Goal: Transaction & Acquisition: Purchase product/service

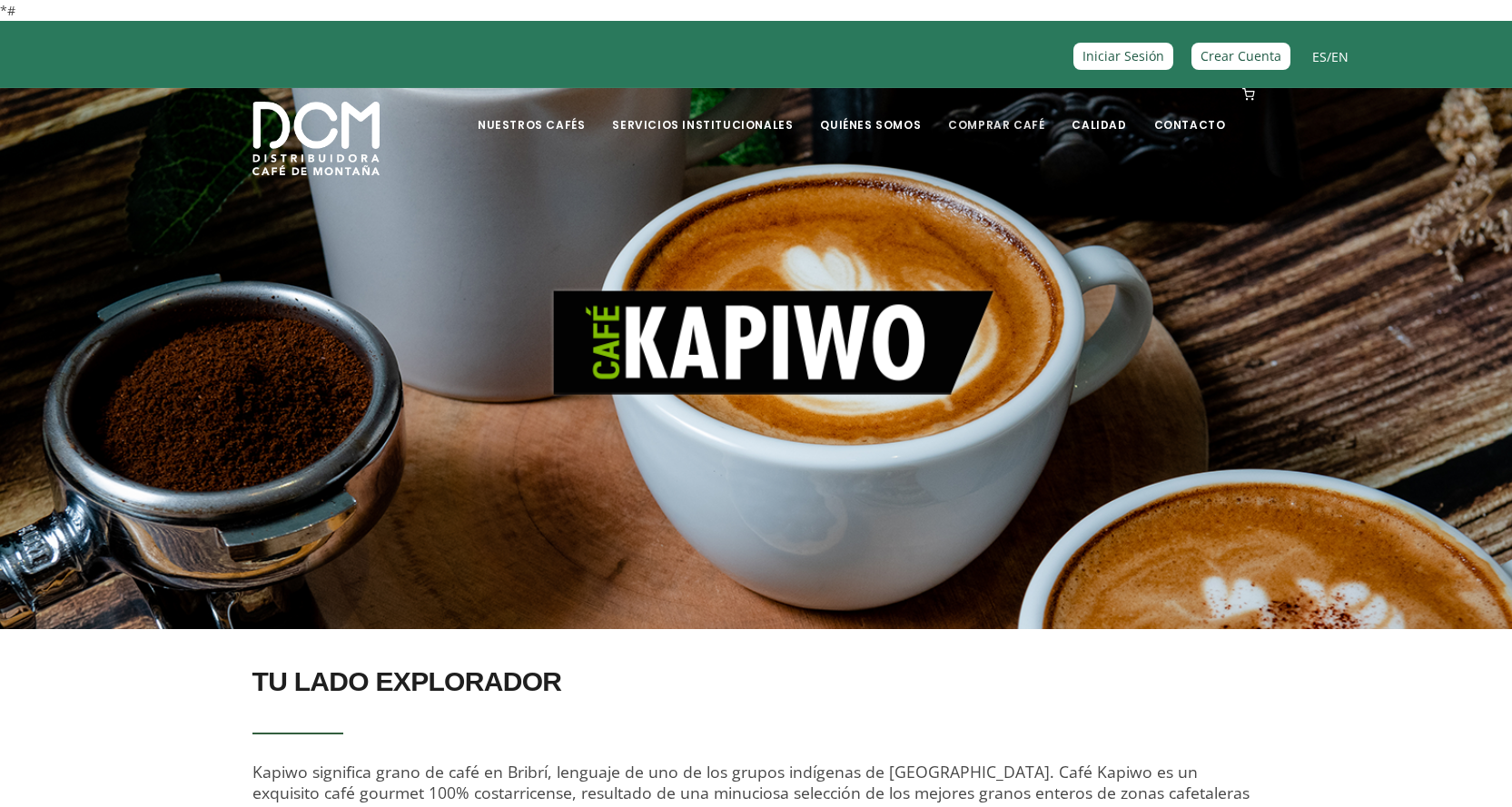
click at [1029, 124] on link "Comprar Café" at bounding box center [996, 111] width 118 height 43
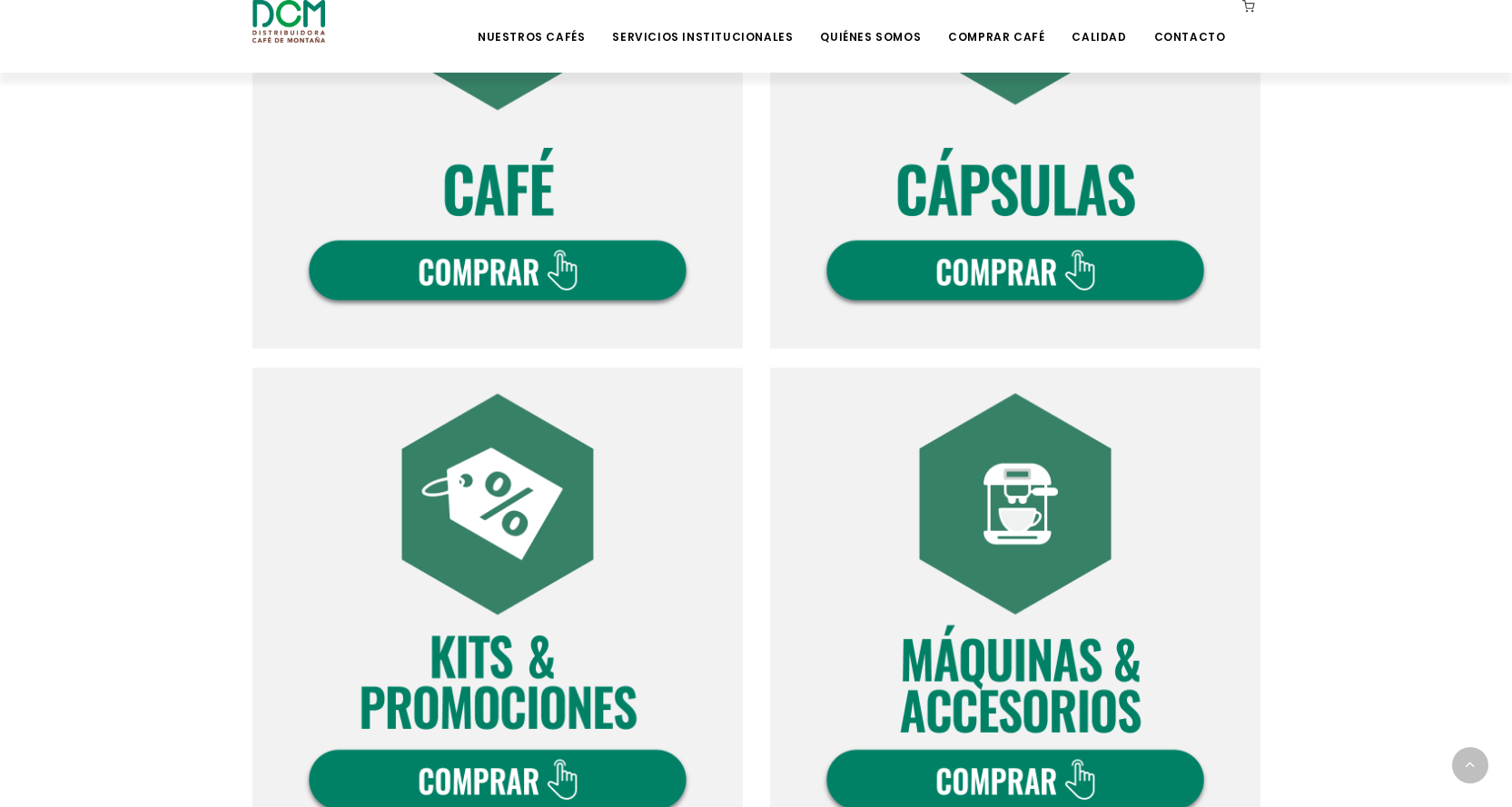
scroll to position [999, 0]
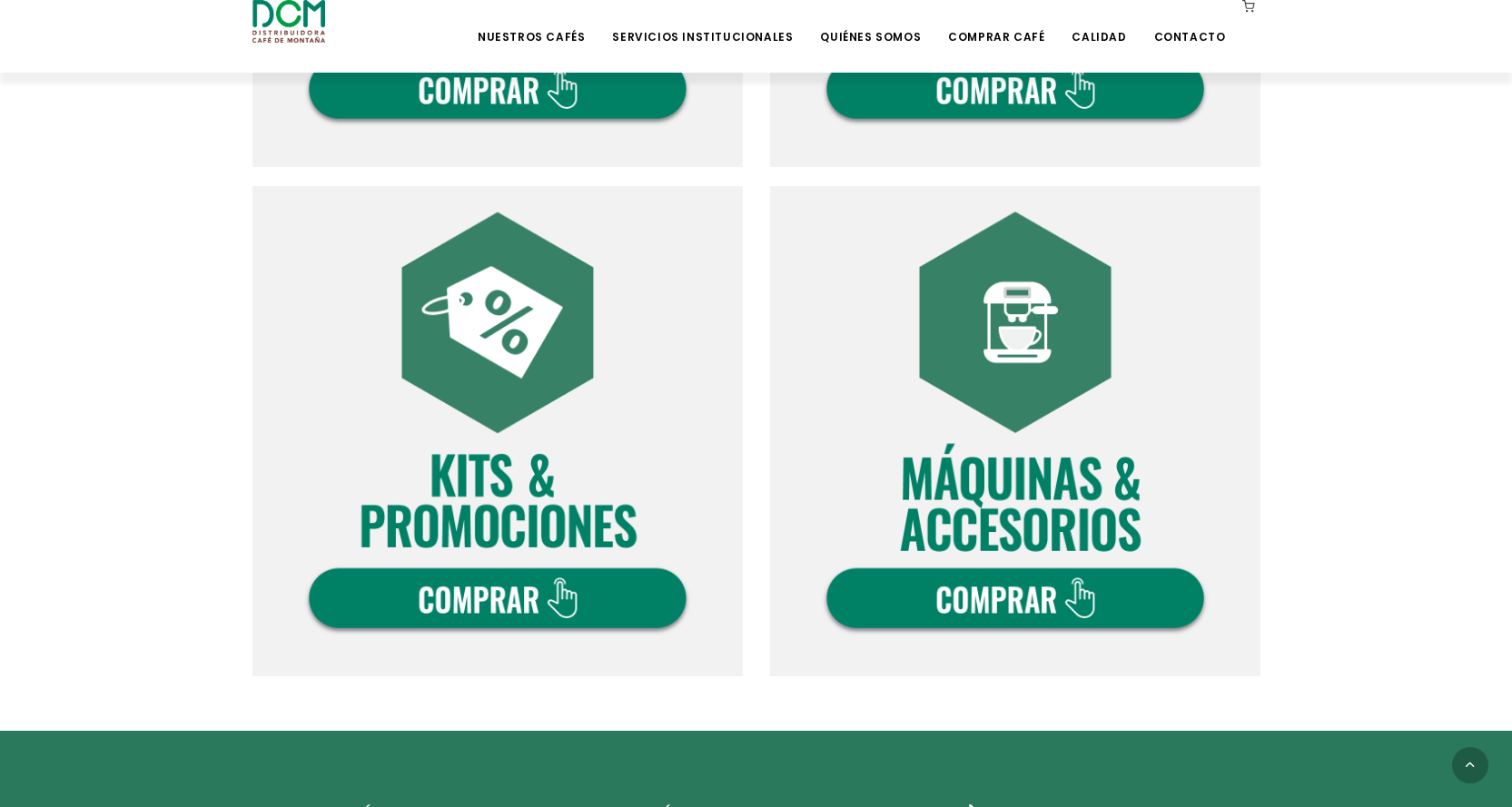
click at [949, 607] on img at bounding box center [1016, 431] width 490 height 490
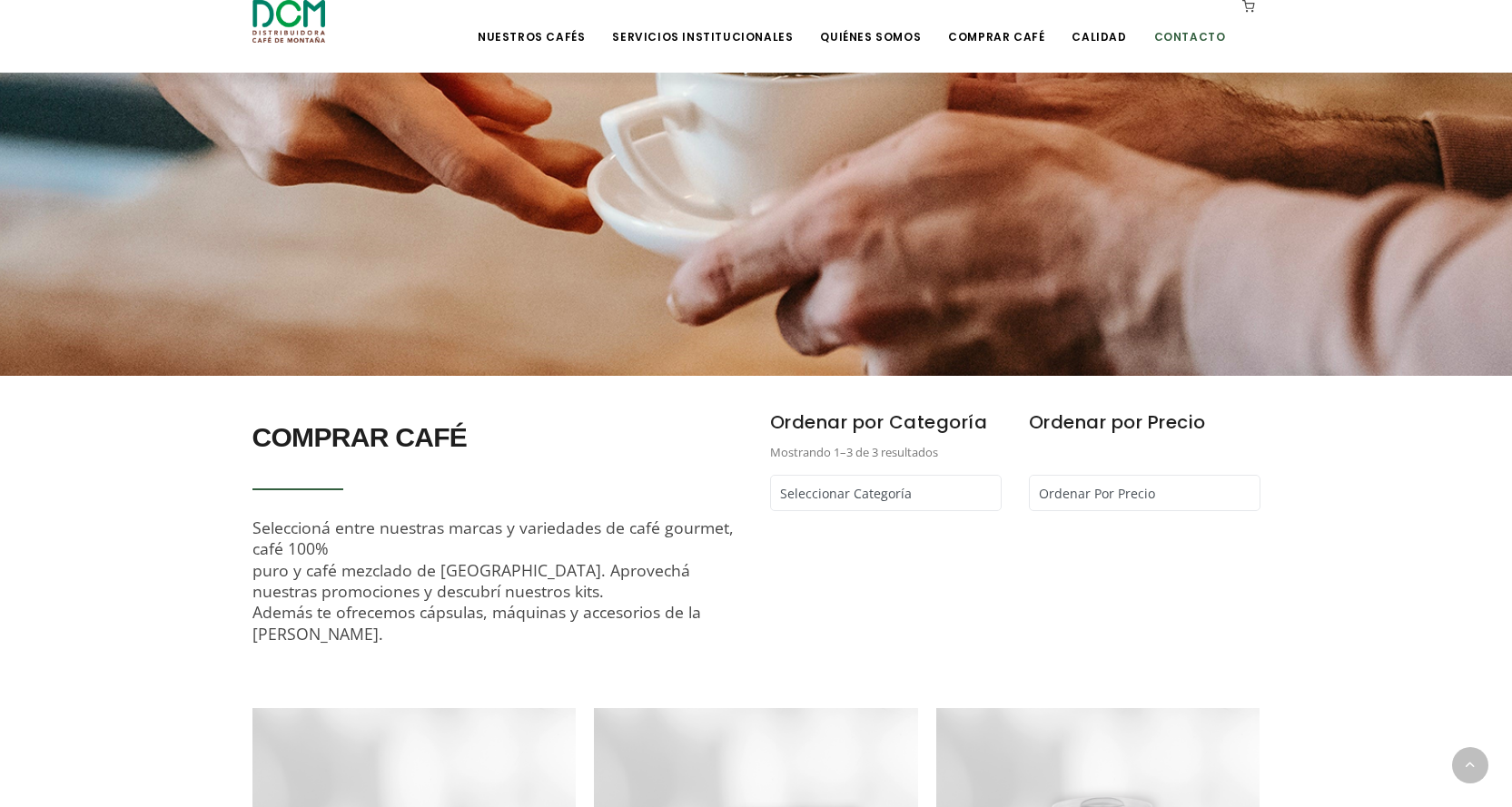
scroll to position [1, 0]
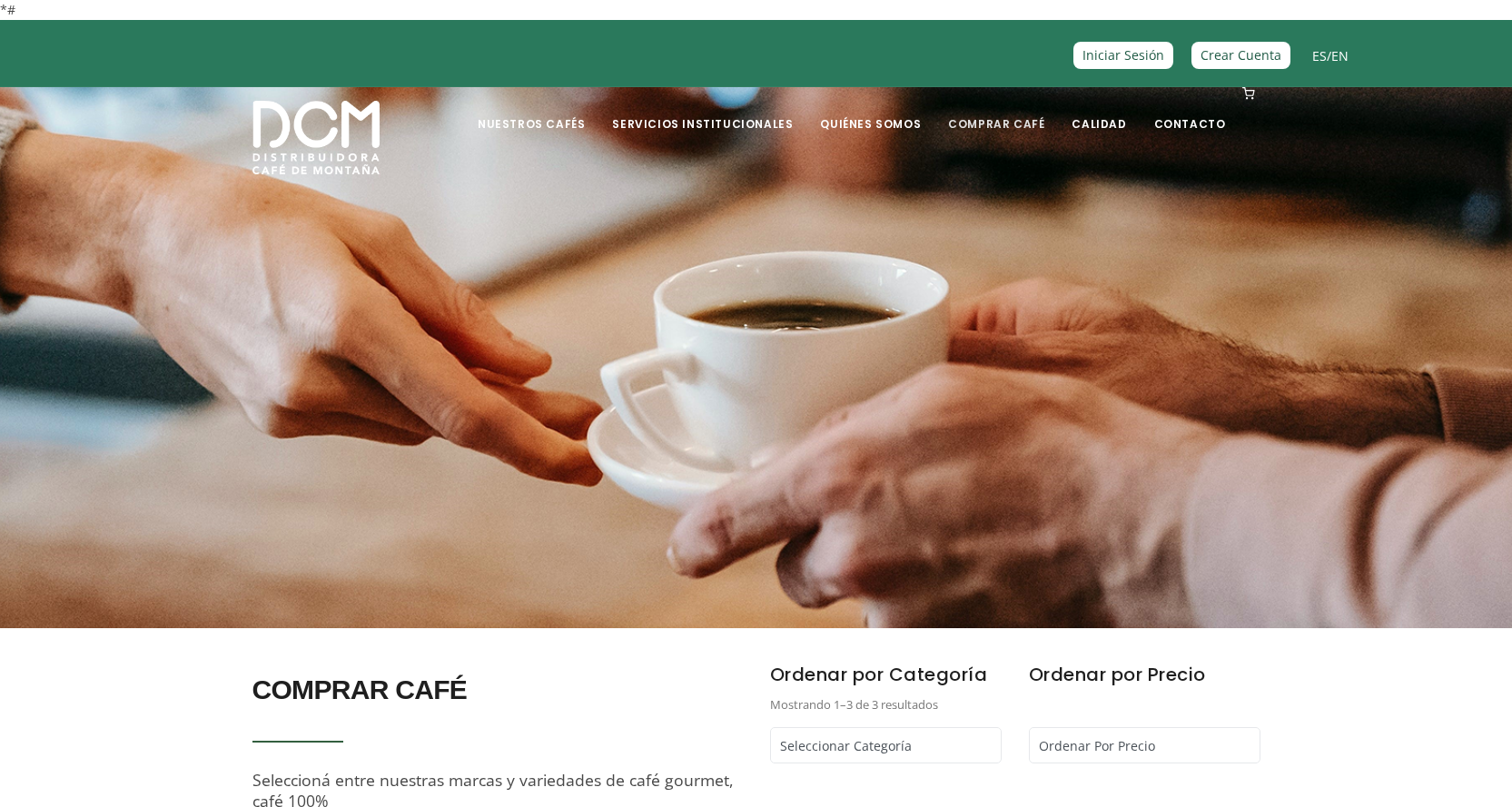
click at [1005, 122] on link "Comprar Café" at bounding box center [996, 110] width 118 height 43
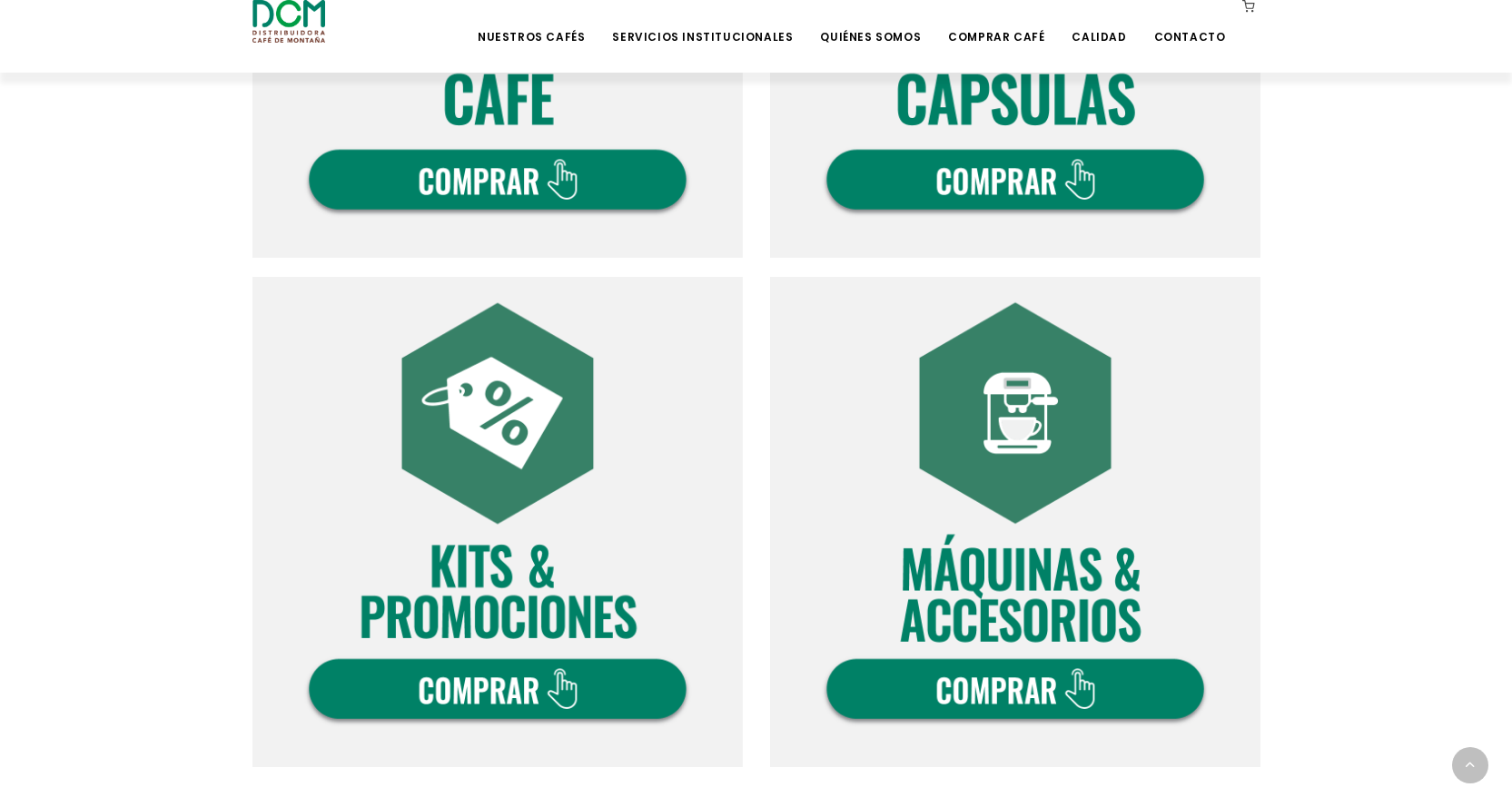
scroll to position [1090, 0]
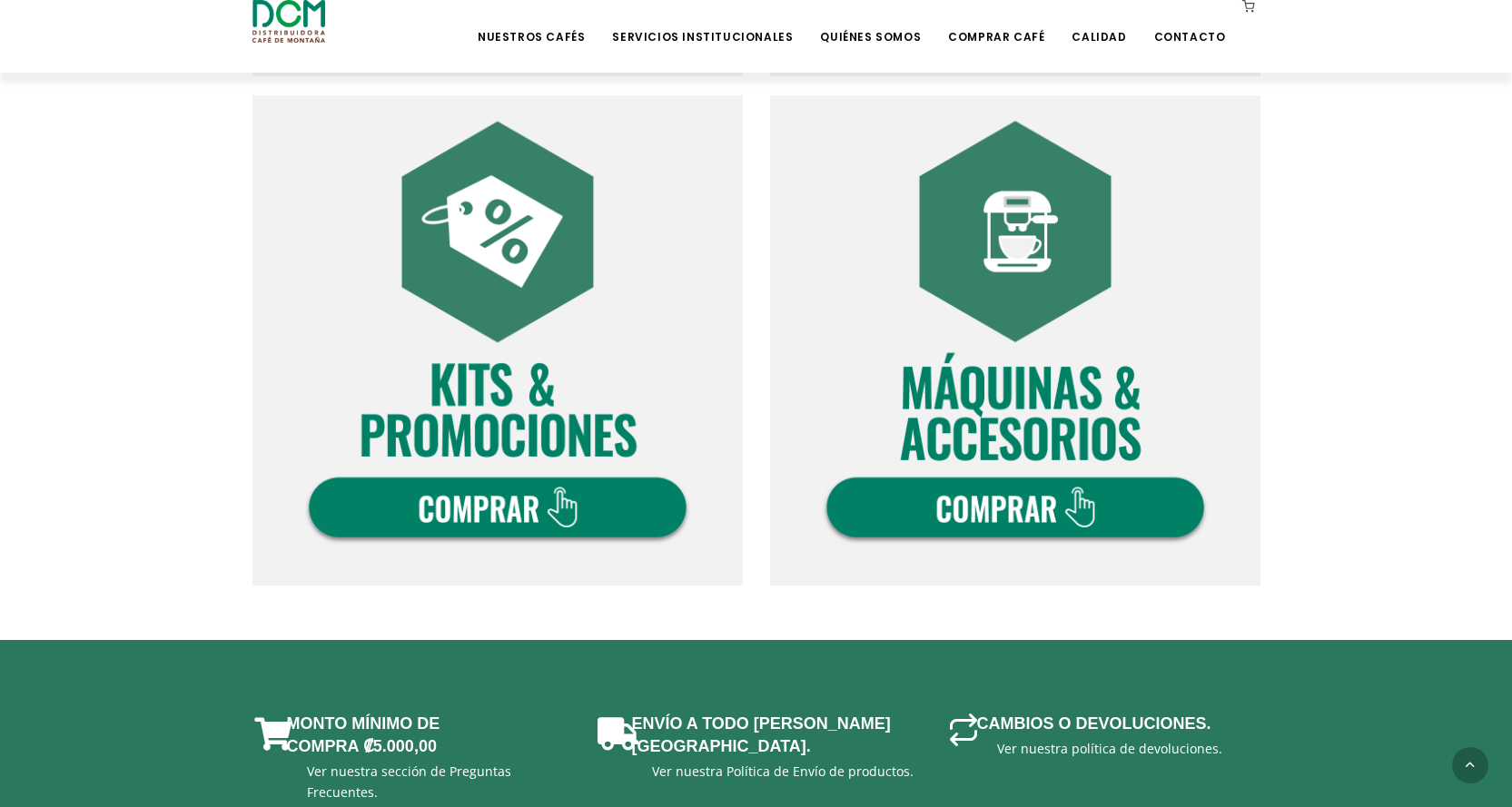
click at [597, 513] on img at bounding box center [497, 340] width 490 height 490
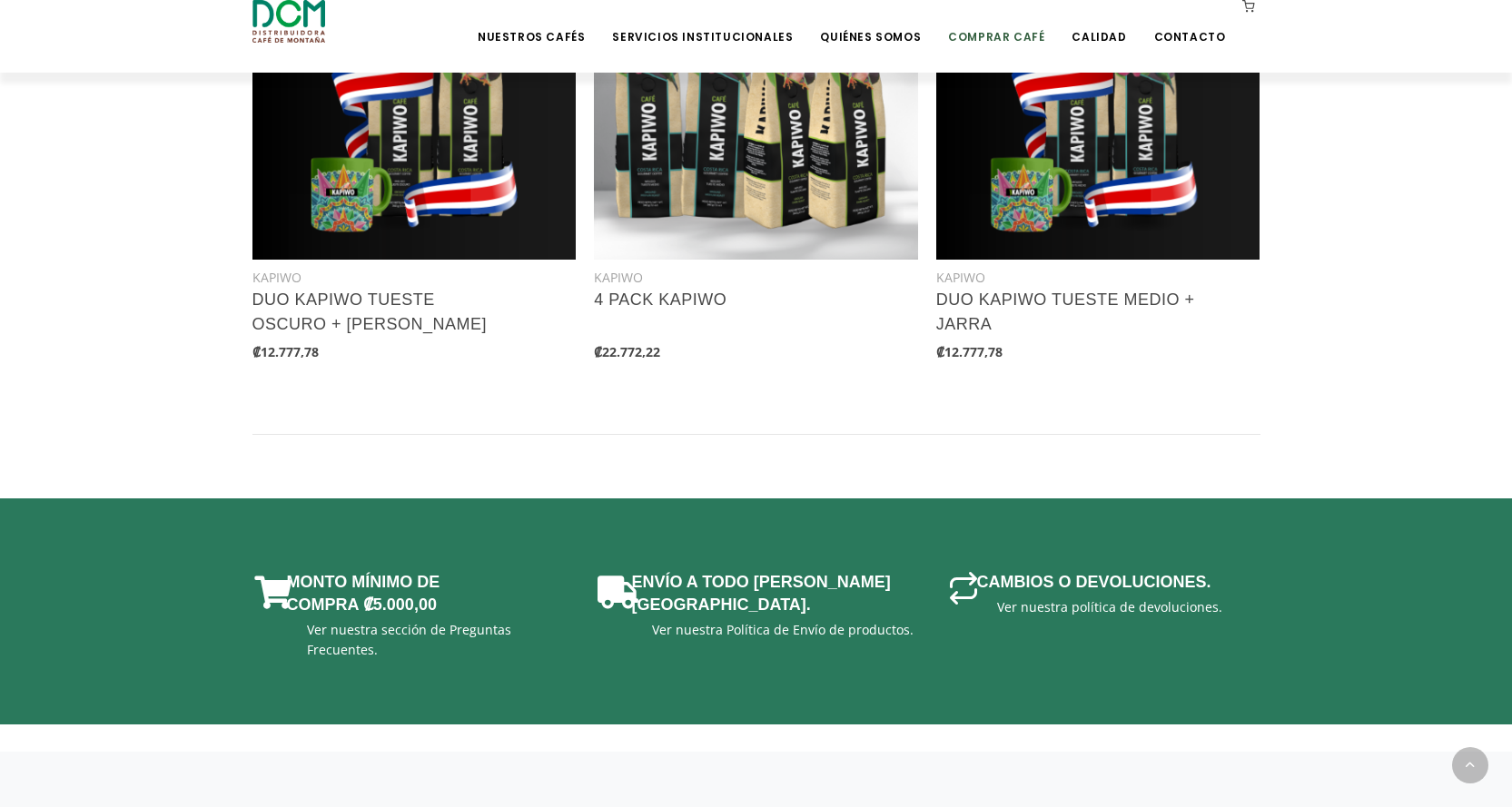
scroll to position [2162, 0]
